Goal: Task Accomplishment & Management: Complete application form

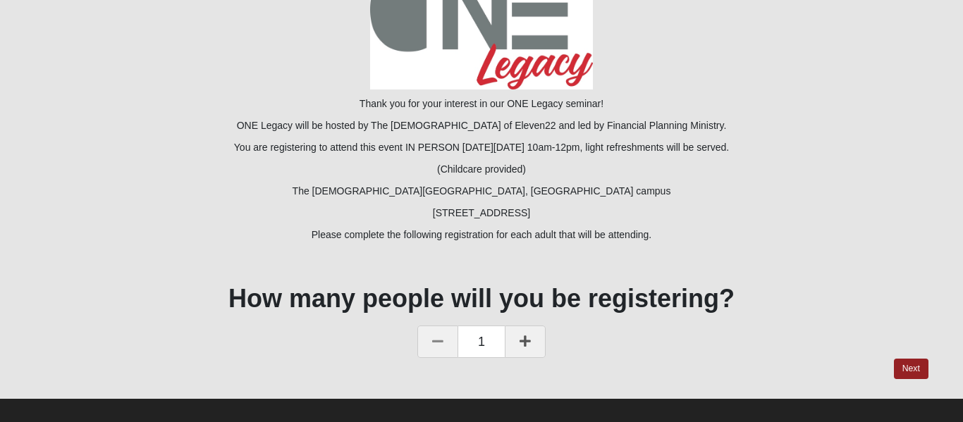
scroll to position [120, 0]
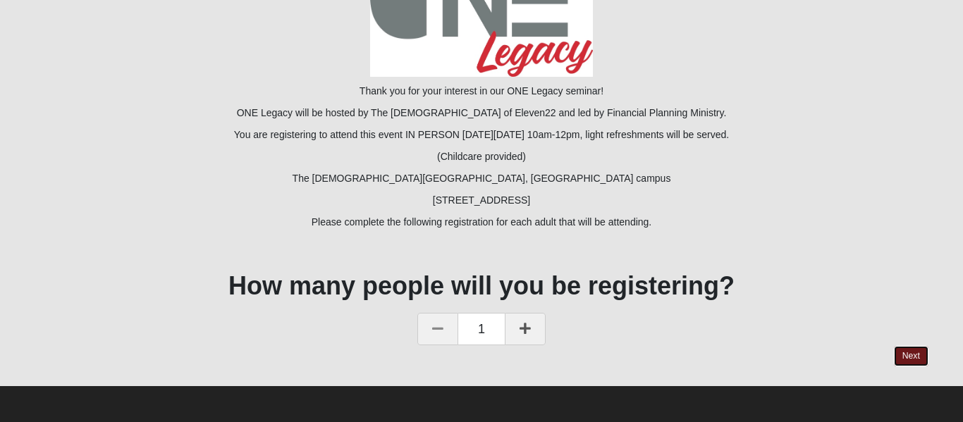
click at [920, 352] on link "Next" at bounding box center [911, 356] width 35 height 20
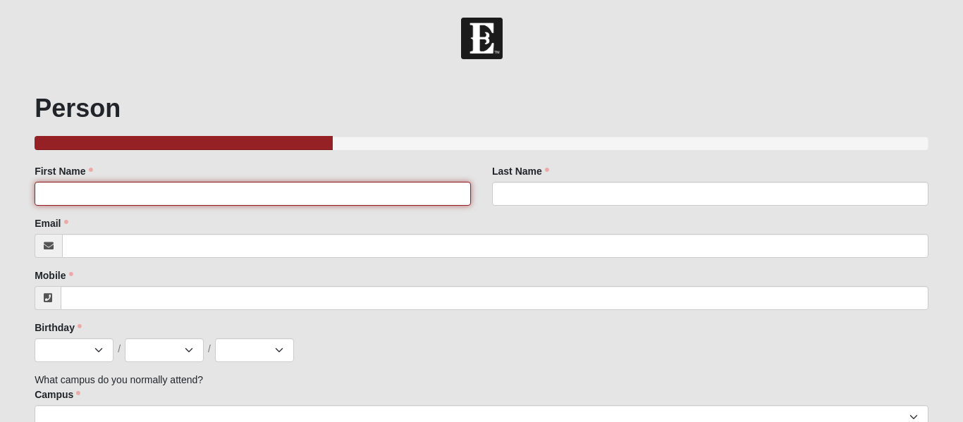
click at [174, 199] on input "First Name" at bounding box center [253, 194] width 436 height 24
type input "[PERSON_NAME]"
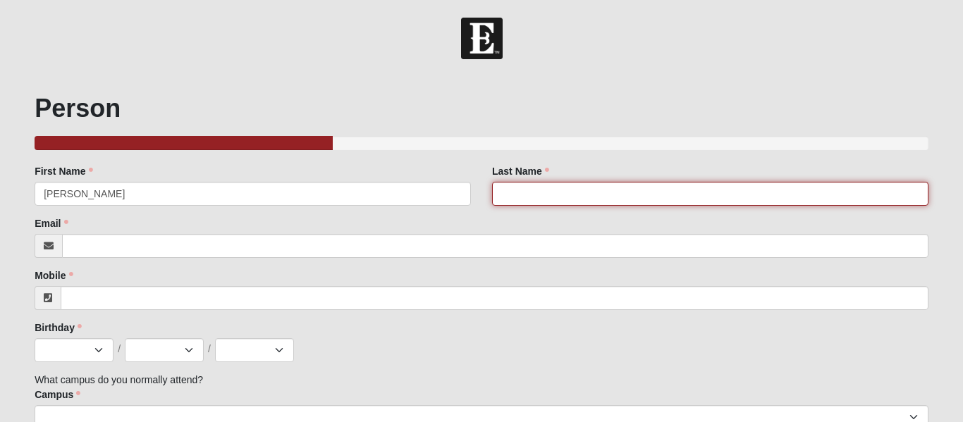
type input "[PERSON_NAME]"
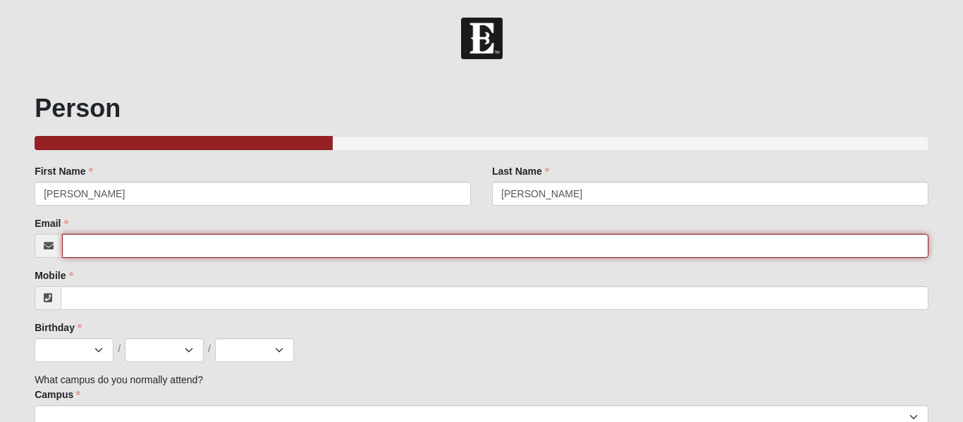
type input "[PERSON_NAME][EMAIL_ADDRESS][DOMAIN_NAME]"
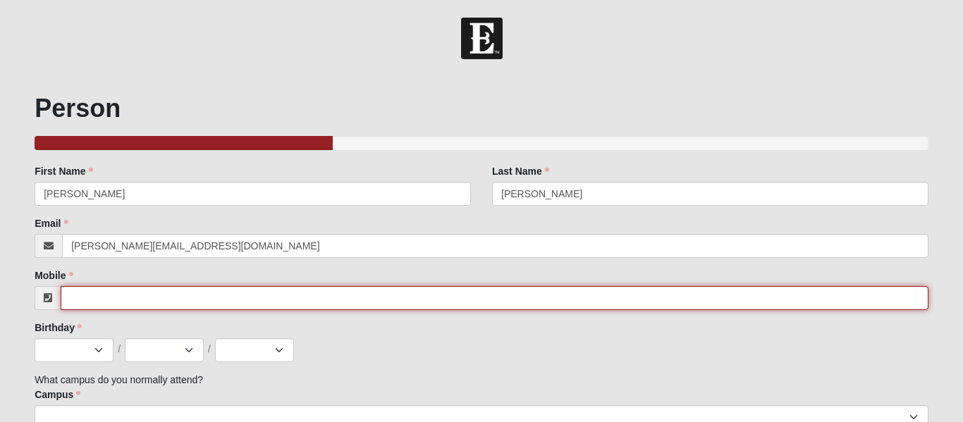
click at [157, 293] on input "Mobile" at bounding box center [495, 298] width 868 height 24
type input "[PHONE_NUMBER]"
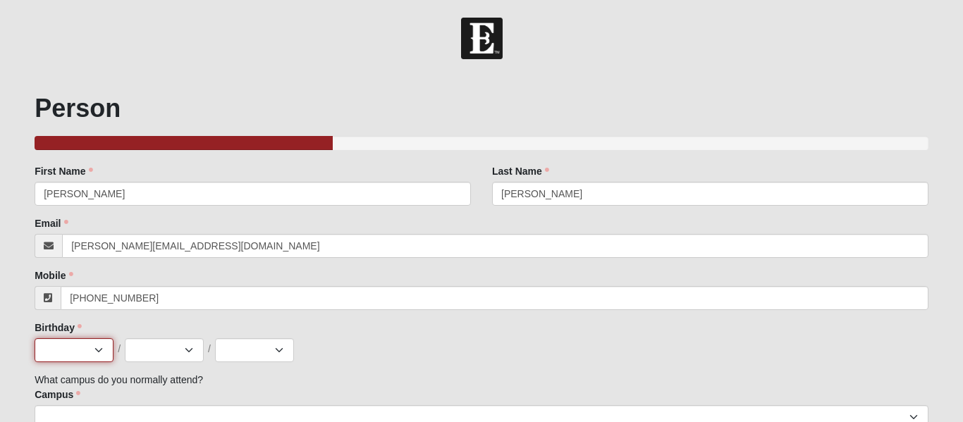
click at [87, 350] on select "Jan Feb Mar Apr May Jun [DATE] Aug Sep Oct Nov Dec" at bounding box center [74, 350] width 79 height 24
select select "5"
click at [35, 338] on select "Jan Feb Mar Apr May Jun [DATE] Aug Sep Oct Nov Dec" at bounding box center [74, 350] width 79 height 24
click at [185, 348] on select "1 2 3 4 5 6 7 8 9 10 11 12 13 14 15 16 17 18 19 20 21 22 23 24 25 26 27 28 29 3…" at bounding box center [164, 350] width 79 height 24
select select "24"
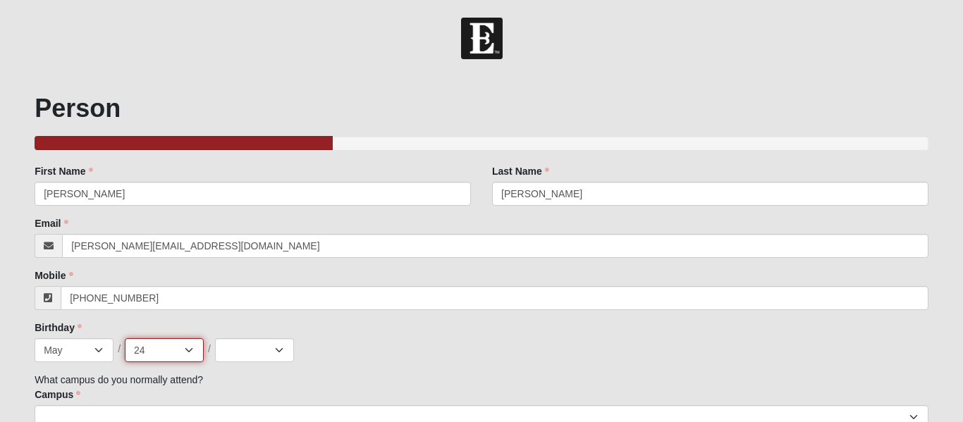
click at [125, 338] on select "1 2 3 4 5 6 7 8 9 10 11 12 13 14 15 16 17 18 19 20 21 22 23 24 25 26 27 28 29 3…" at bounding box center [164, 350] width 79 height 24
click at [269, 357] on select "2025 2024 2023 2022 2021 2020 2019 2018 2017 2016 2015 2014 2013 2012 2011 2010…" at bounding box center [254, 350] width 79 height 24
select select "1968"
click at [215, 338] on select "2025 2024 2023 2022 2021 2020 2019 2018 2017 2016 2015 2014 2013 2012 2011 2010…" at bounding box center [254, 350] width 79 height 24
click at [396, 351] on div "Jan Feb Mar Apr May Jun [DATE] Aug Sep Oct Nov [DATE] 2 3 4 5 6 7 8 9 10 11 12 …" at bounding box center [482, 350] width 894 height 24
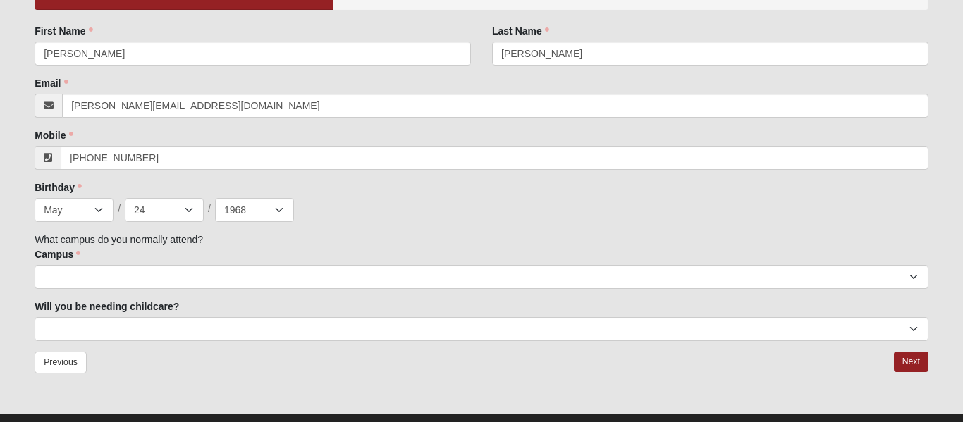
scroll to position [168, 0]
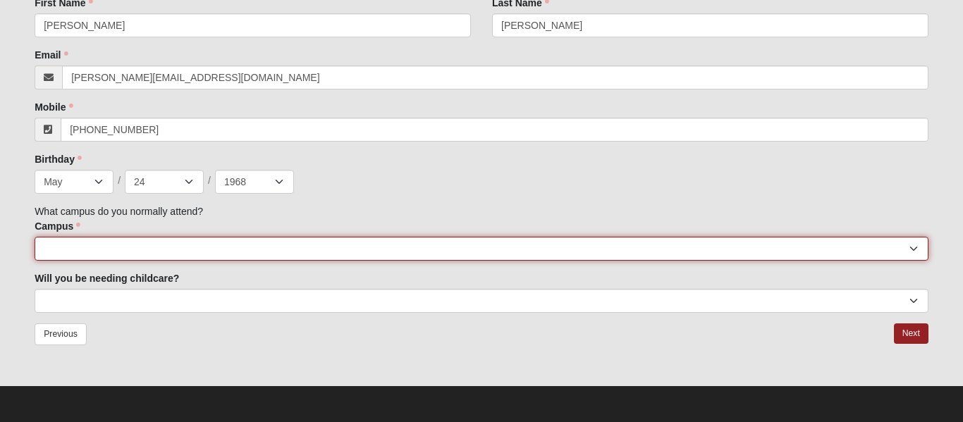
click at [359, 247] on select "[GEOGRAPHIC_DATA] [GEOGRAPHIC_DATA] (Coming Soon) Eleven22 Online [PERSON_NAME]…" at bounding box center [482, 249] width 894 height 24
select select "3"
click at [35, 237] on select "[GEOGRAPHIC_DATA] [GEOGRAPHIC_DATA] (Coming Soon) Eleven22 Online [PERSON_NAME]…" at bounding box center [482, 249] width 894 height 24
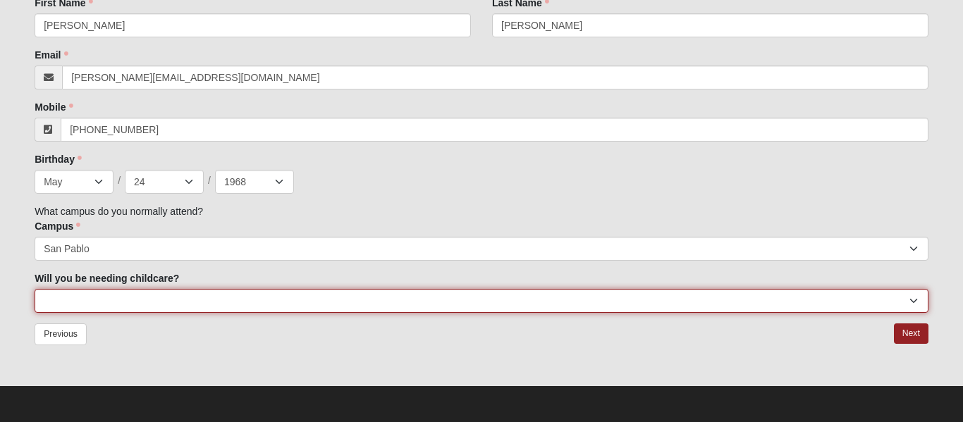
click at [210, 302] on select "No Yes" at bounding box center [482, 301] width 894 height 24
select select "No"
click at [35, 289] on select "No Yes" at bounding box center [482, 301] width 894 height 24
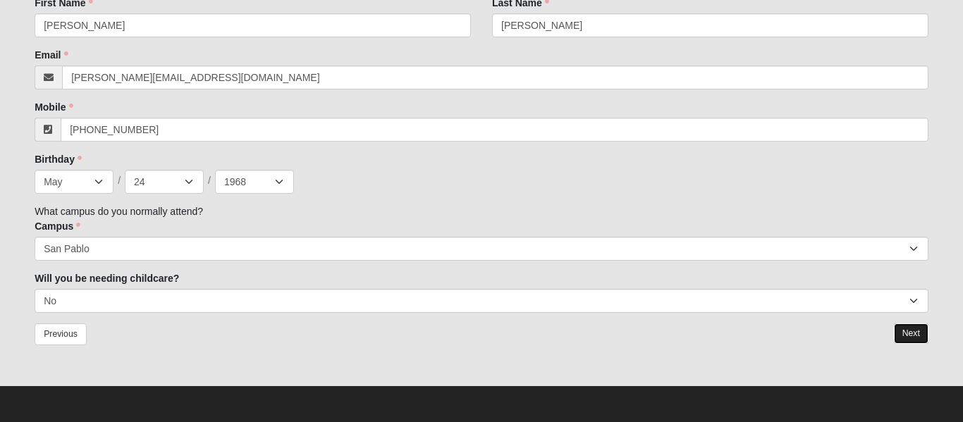
click at [914, 331] on link "Next" at bounding box center [911, 334] width 35 height 20
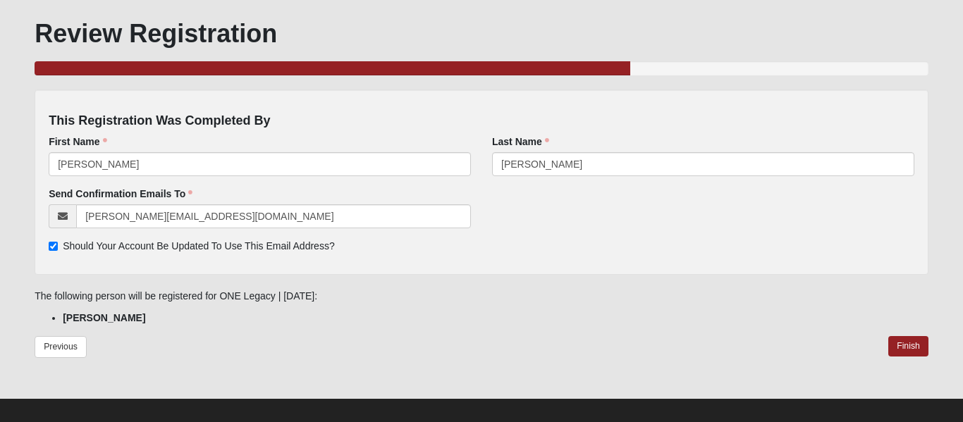
scroll to position [75, 0]
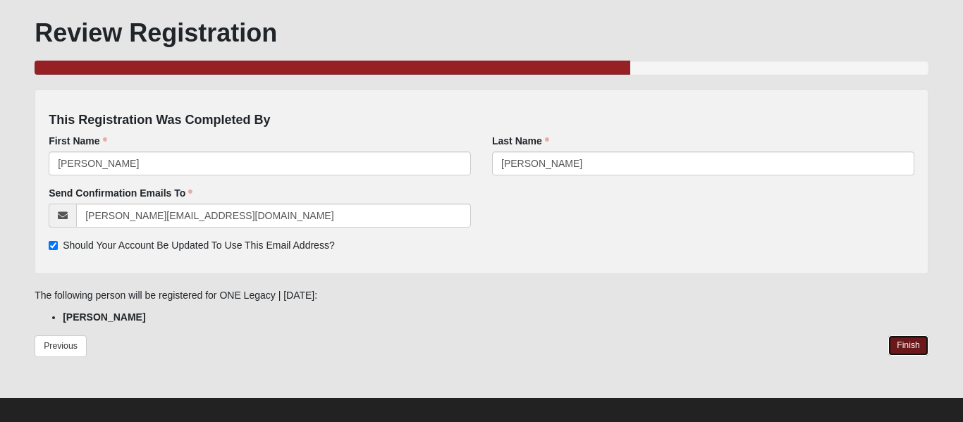
click at [922, 347] on link "Finish" at bounding box center [908, 345] width 40 height 20
